Goal: Transaction & Acquisition: Purchase product/service

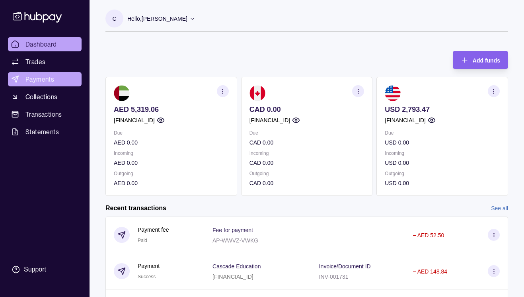
click at [49, 79] on span "Payments" at bounding box center [39, 79] width 29 height 10
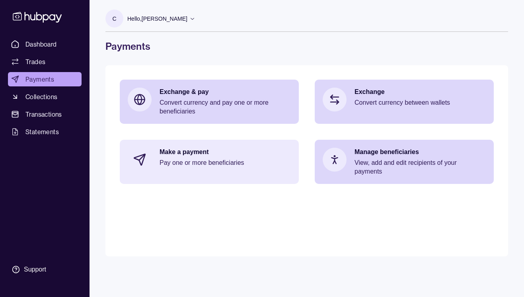
click at [244, 154] on p "Make a payment" at bounding box center [225, 152] width 131 height 9
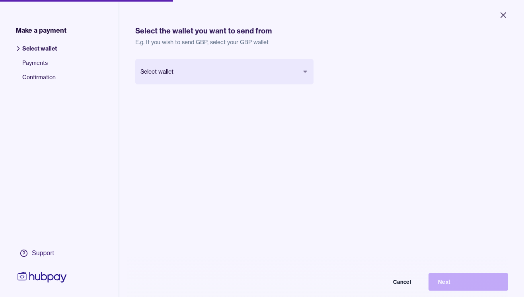
click at [307, 69] on body "Close Make a payment Select wallet Payments Confirmation Support Select the wal…" at bounding box center [262, 148] width 524 height 297
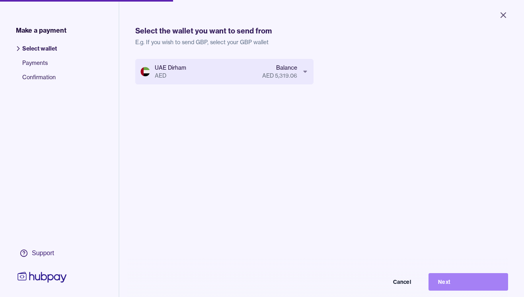
click at [461, 281] on button "Next" at bounding box center [469, 282] width 80 height 18
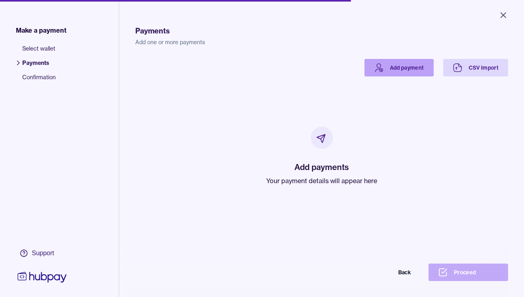
click at [400, 73] on link "Add payment" at bounding box center [399, 68] width 69 height 18
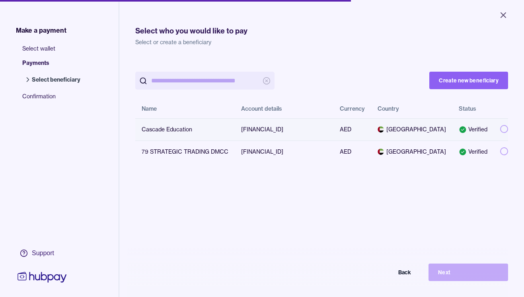
click at [507, 129] on button "button" at bounding box center [504, 129] width 8 height 8
click at [479, 278] on button "Next" at bounding box center [469, 272] width 80 height 18
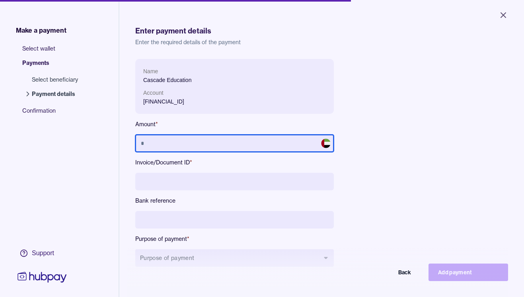
click at [203, 142] on input "text" at bounding box center [234, 144] width 199 height 18
type input "******"
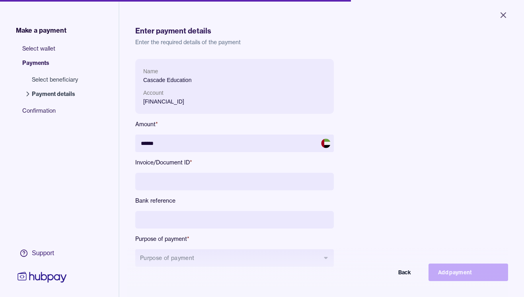
click at [186, 178] on input at bounding box center [234, 182] width 199 height 18
paste input "**********"
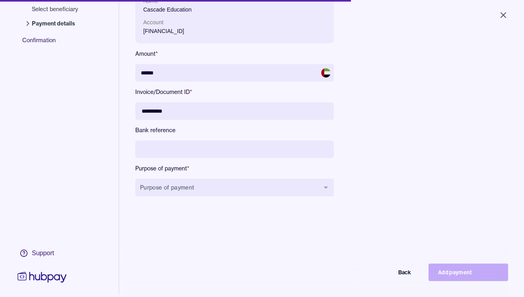
scroll to position [72, 0]
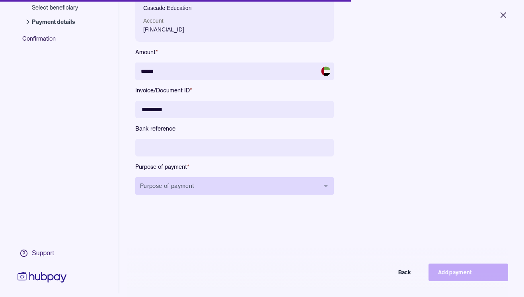
type input "**********"
click at [313, 189] on button "Purpose of payment" at bounding box center [234, 186] width 199 height 18
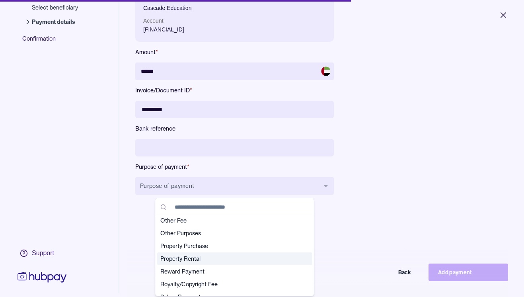
scroll to position [193, 0]
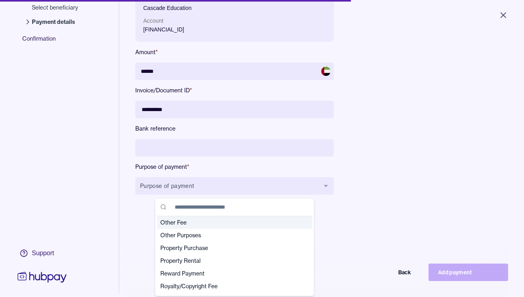
click at [250, 228] on div "Other Fee" at bounding box center [234, 222] width 155 height 13
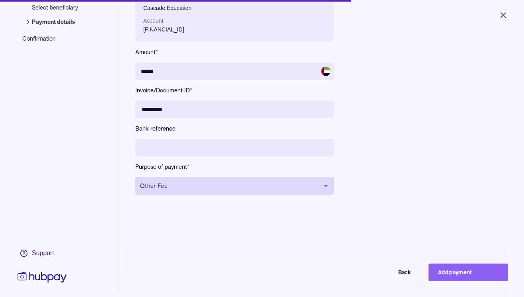
click at [316, 184] on span "Other Fee" at bounding box center [229, 186] width 179 height 8
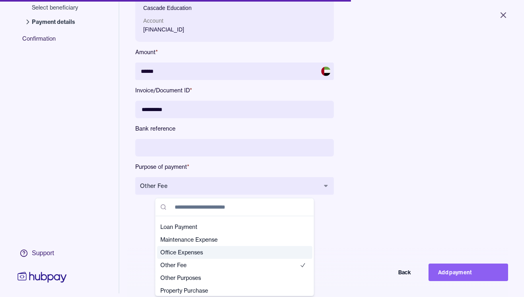
scroll to position [151, 0]
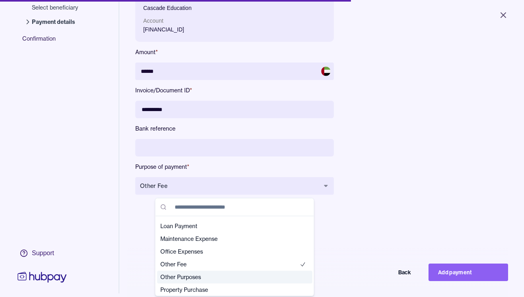
click at [264, 273] on div "Other Purposes" at bounding box center [234, 277] width 155 height 13
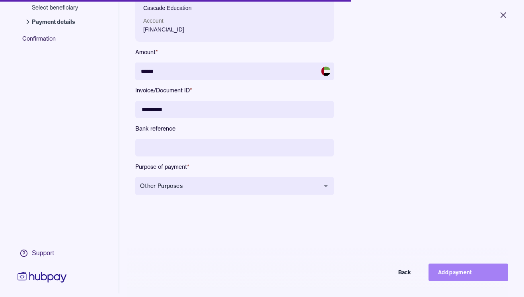
click at [454, 274] on button "Add payment" at bounding box center [469, 272] width 80 height 18
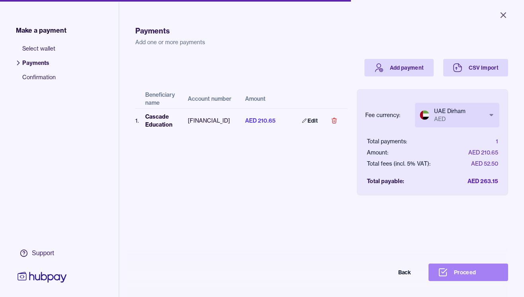
click at [474, 271] on button "Proceed" at bounding box center [469, 272] width 80 height 18
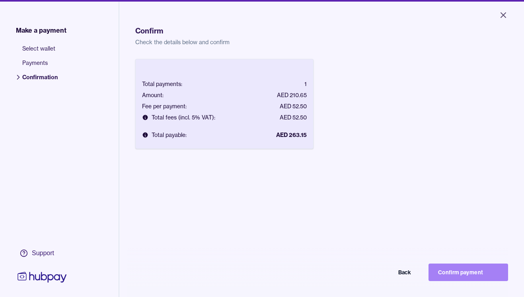
click at [476, 268] on button "Confirm payment" at bounding box center [469, 272] width 80 height 18
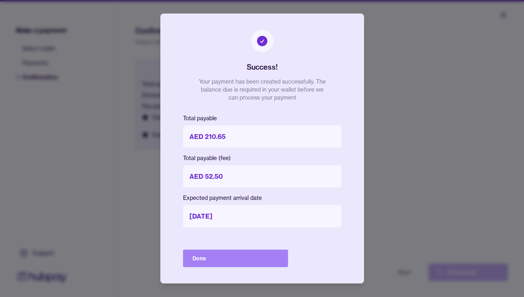
click at [240, 259] on button "Done" at bounding box center [235, 259] width 105 height 18
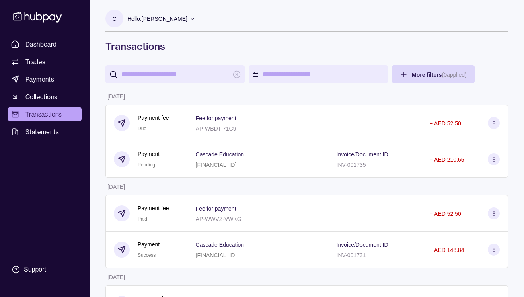
click at [168, 20] on p "Hello, [PERSON_NAME]" at bounding box center [157, 18] width 60 height 9
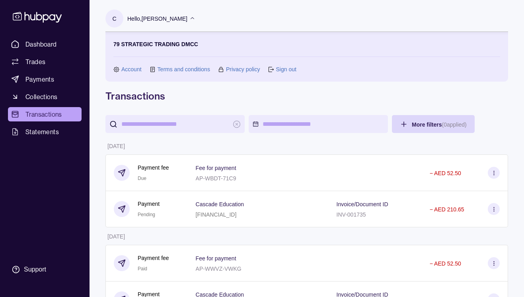
click at [291, 69] on link "Sign out" at bounding box center [286, 69] width 20 height 9
